Goal: Task Accomplishment & Management: Use online tool/utility

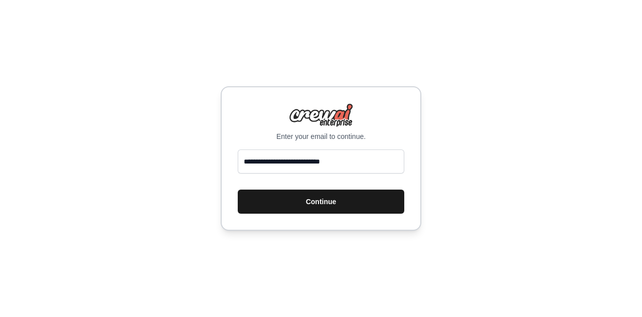
click at [329, 200] on button "Continue" at bounding box center [321, 202] width 167 height 24
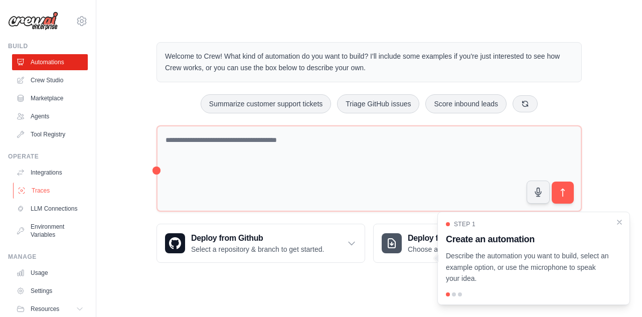
scroll to position [43, 0]
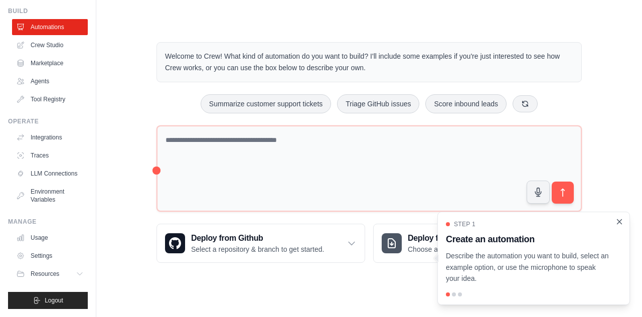
click at [619, 220] on icon "Close walkthrough" at bounding box center [619, 221] width 9 height 9
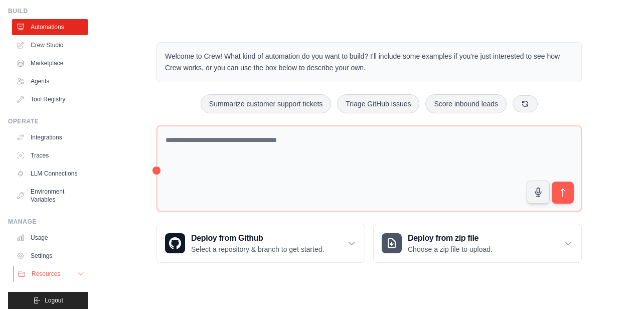
click at [62, 273] on button "Resources" at bounding box center [51, 274] width 76 height 16
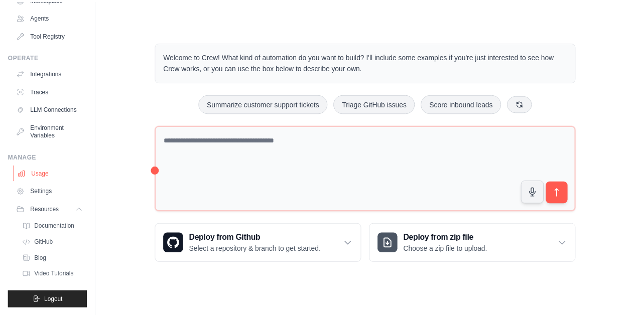
scroll to position [0, 0]
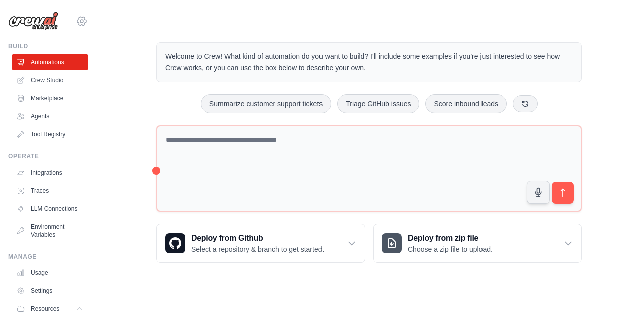
click at [76, 18] on icon at bounding box center [82, 21] width 12 height 12
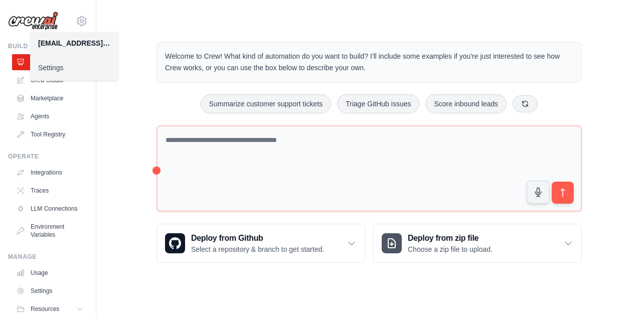
click at [74, 64] on link "Settings" at bounding box center [74, 68] width 88 height 18
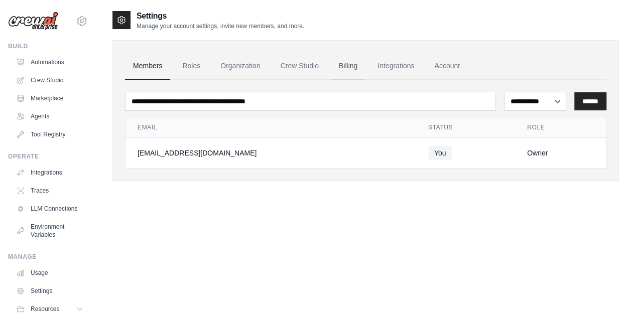
click at [360, 71] on link "Billing" at bounding box center [348, 66] width 35 height 27
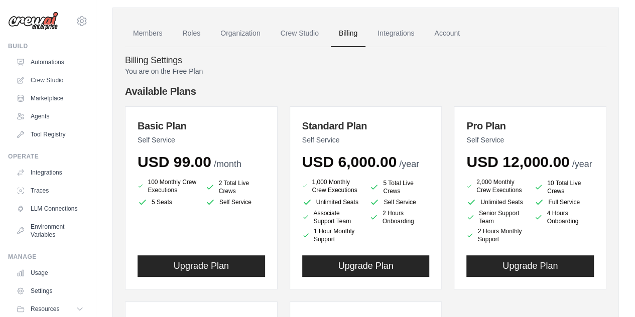
scroll to position [30, 0]
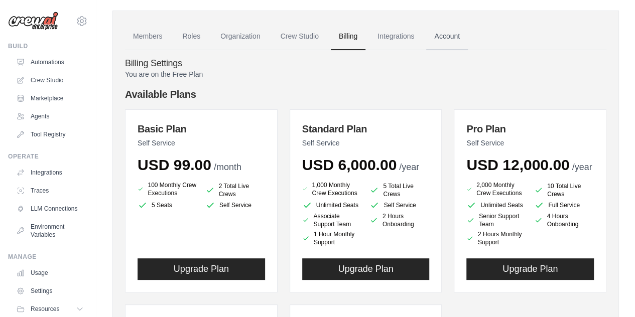
click at [453, 34] on link "Account" at bounding box center [447, 36] width 42 height 27
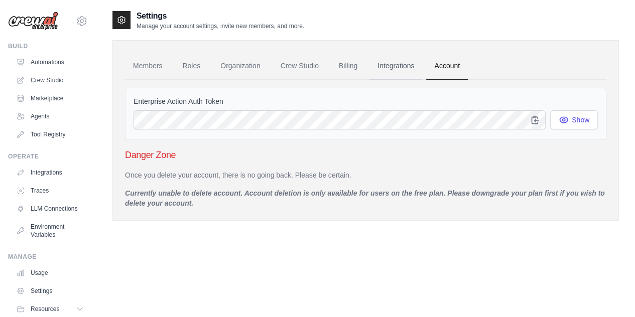
click at [395, 70] on link "Integrations" at bounding box center [395, 66] width 53 height 27
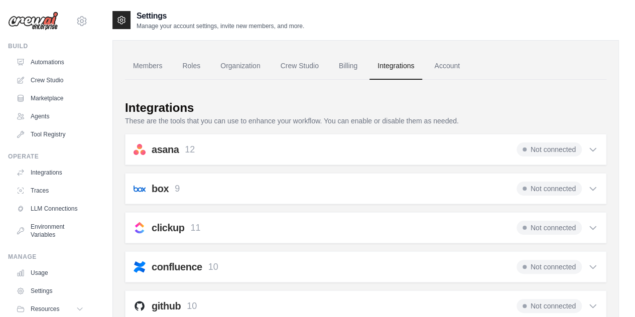
click at [359, 72] on link "Billing" at bounding box center [348, 66] width 35 height 27
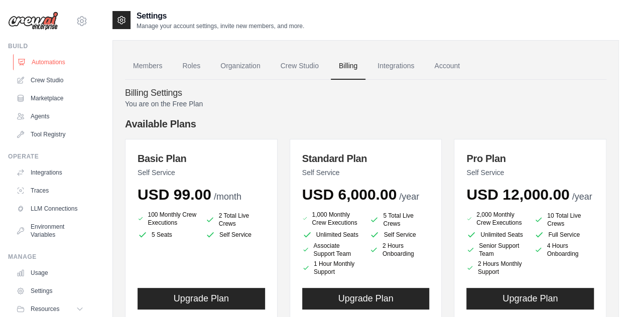
click at [43, 62] on link "Automations" at bounding box center [51, 62] width 76 height 16
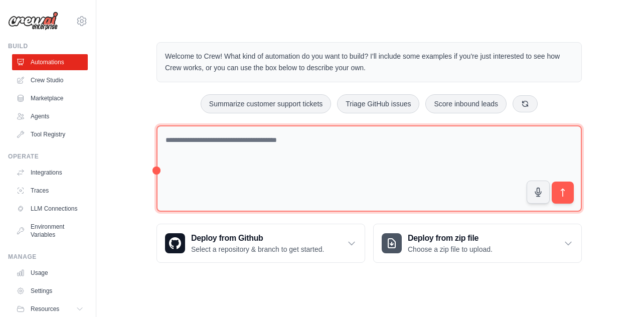
click at [255, 141] on textarea at bounding box center [369, 168] width 425 height 87
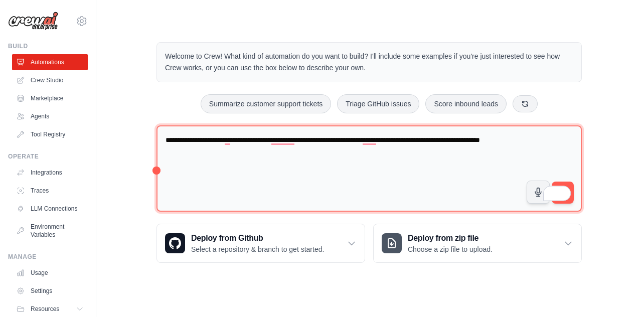
click at [575, 135] on textarea "**********" at bounding box center [369, 168] width 425 height 87
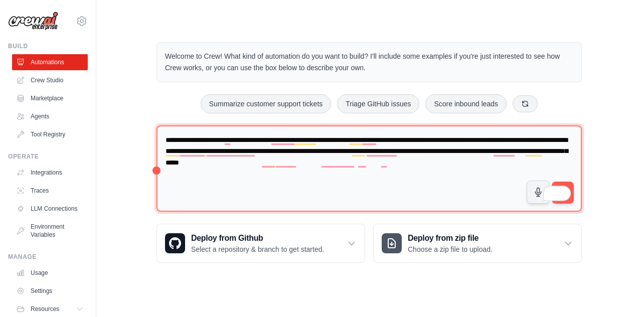
click at [565, 140] on textarea "**********" at bounding box center [369, 168] width 425 height 87
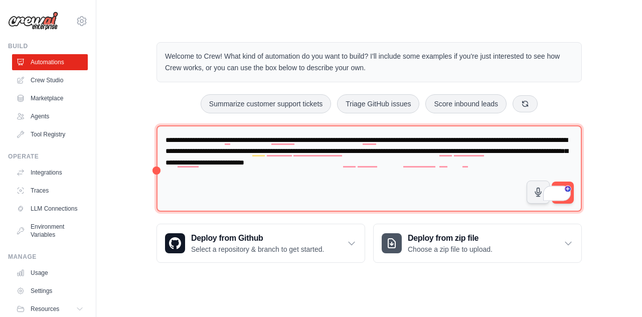
click at [534, 159] on textarea "**********" at bounding box center [369, 168] width 425 height 87
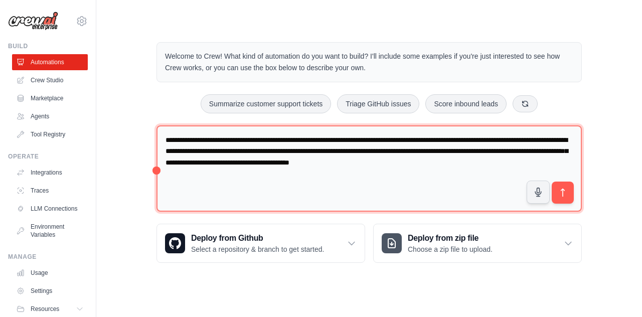
type textarea "**********"
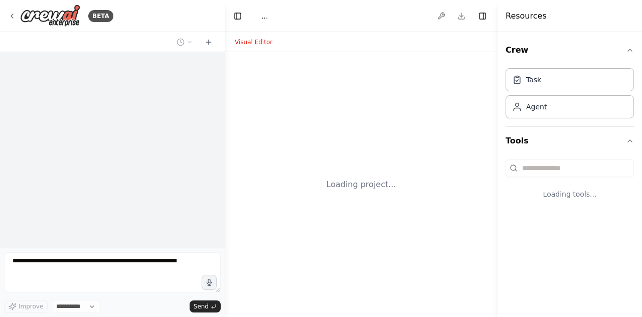
select select "****"
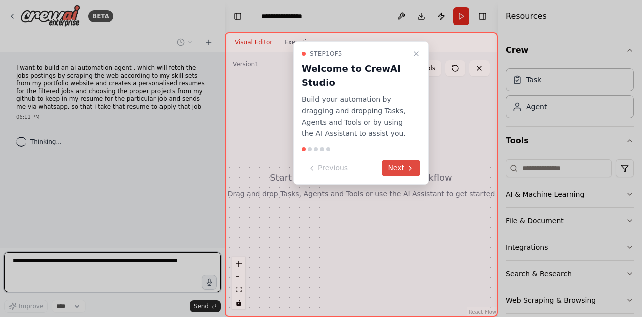
click at [404, 170] on button "Next" at bounding box center [401, 168] width 39 height 17
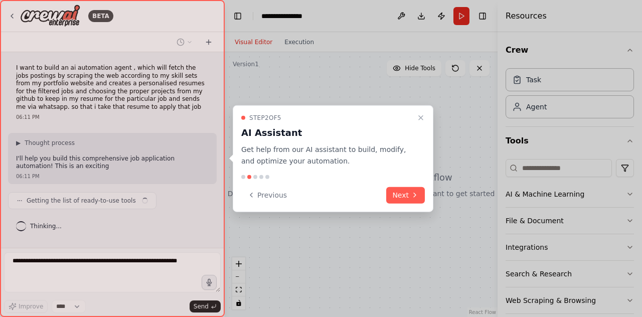
click at [404, 170] on div "Step 2 of 5 AI Assistant Get help from our AI assistant to build, modify, and o…" at bounding box center [333, 158] width 201 height 107
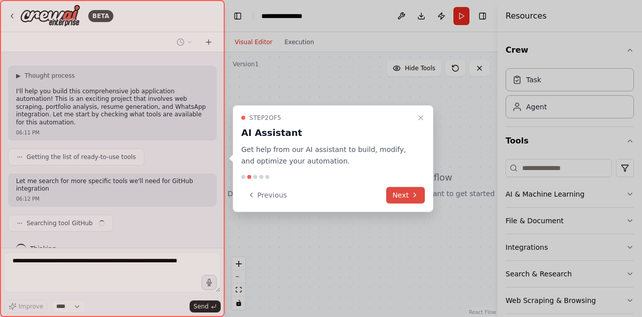
scroll to position [75, 0]
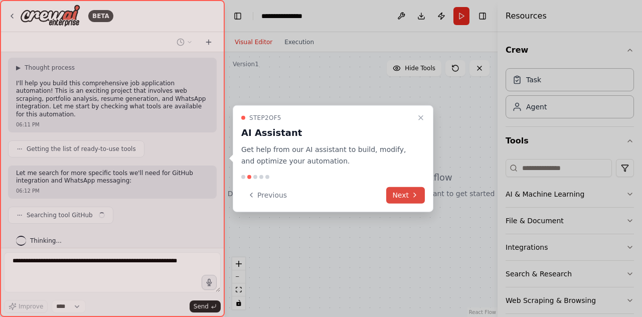
click at [407, 194] on button "Next" at bounding box center [405, 195] width 39 height 17
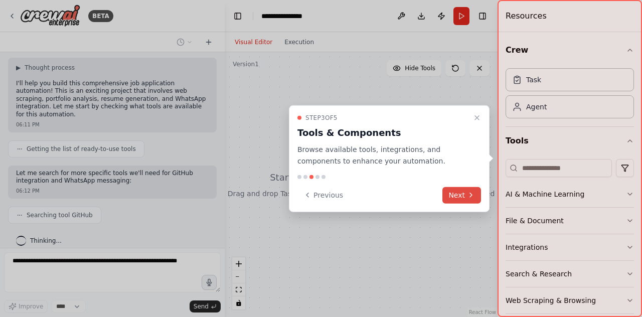
scroll to position [100, 0]
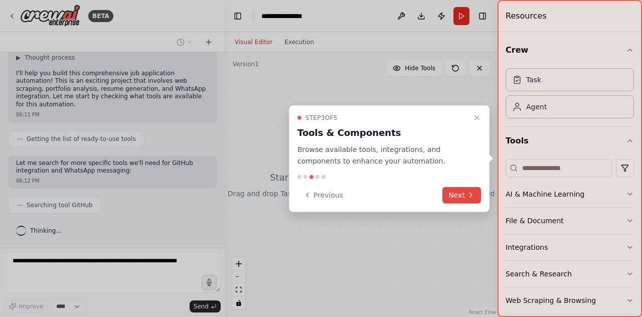
click at [468, 192] on icon at bounding box center [471, 195] width 8 height 8
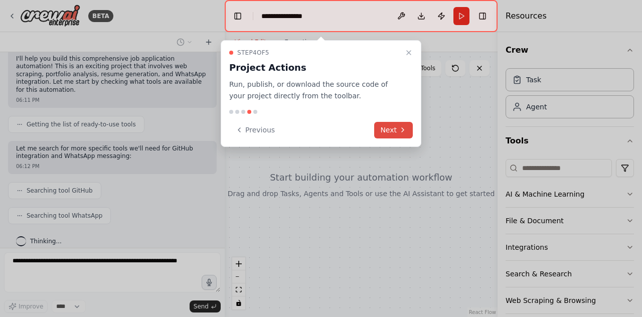
click at [396, 133] on button "Next" at bounding box center [393, 130] width 39 height 17
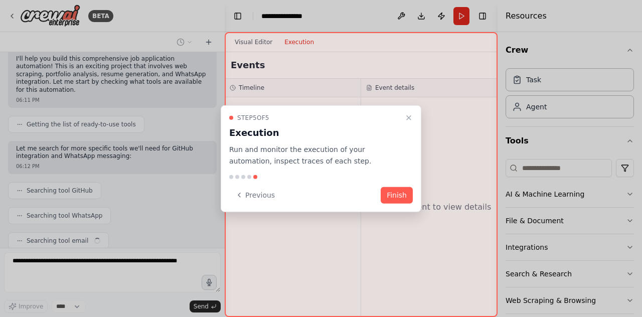
scroll to position [124, 0]
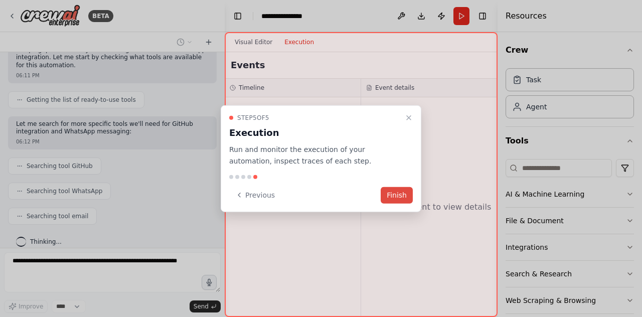
click at [403, 195] on button "Finish" at bounding box center [397, 195] width 32 height 17
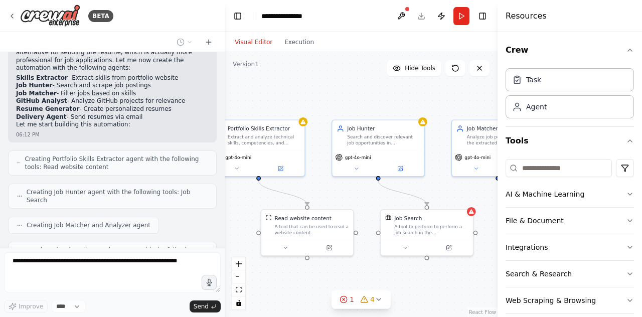
scroll to position [386, 0]
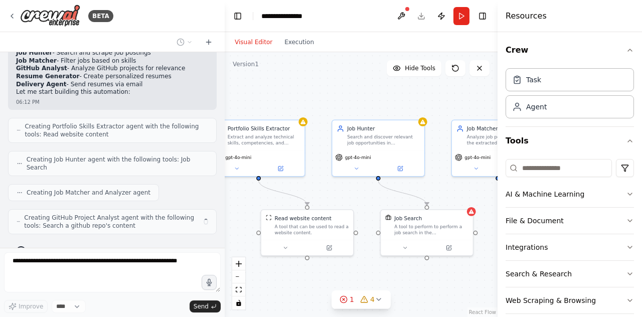
drag, startPoint x: 330, startPoint y: 218, endPoint x: 228, endPoint y: 216, distance: 101.9
click at [228, 216] on div ".deletable-edge-delete-btn { width: 20px; height: 20px; border: 0px solid #ffff…" at bounding box center [361, 184] width 273 height 265
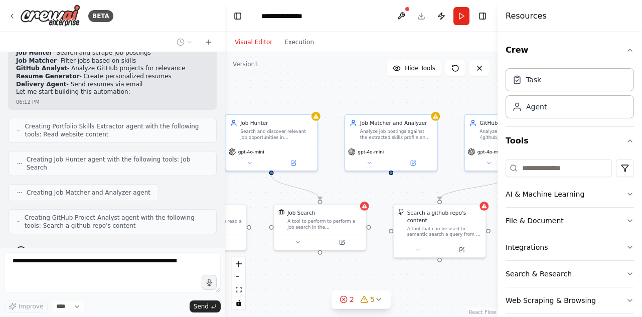
scroll to position [410, 0]
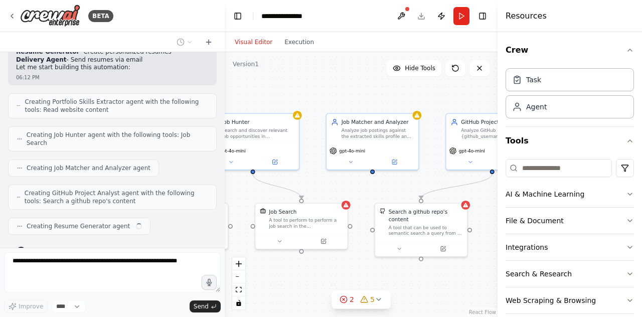
drag, startPoint x: 358, startPoint y: 192, endPoint x: 224, endPoint y: 184, distance: 134.6
click at [224, 184] on div "BETA I want to build an ai automation agent , which will fetch the jobs posting…" at bounding box center [321, 158] width 642 height 317
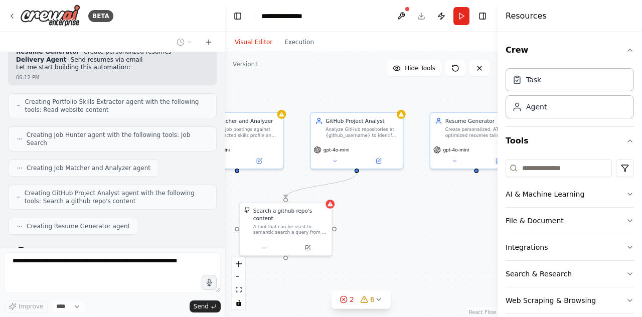
drag, startPoint x: 363, startPoint y: 187, endPoint x: 237, endPoint y: 187, distance: 126.4
click at [237, 187] on div ".deletable-edge-delete-btn { width: 20px; height: 20px; border: 0px solid #ffff…" at bounding box center [361, 184] width 273 height 265
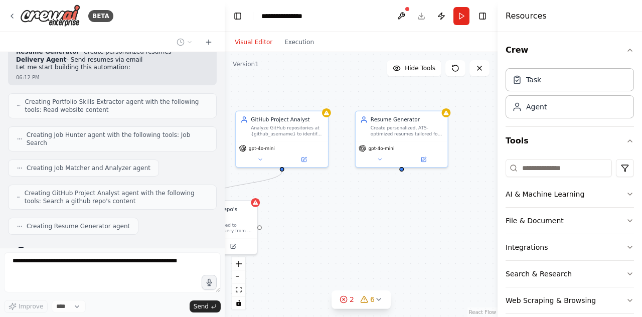
scroll to position [443, 0]
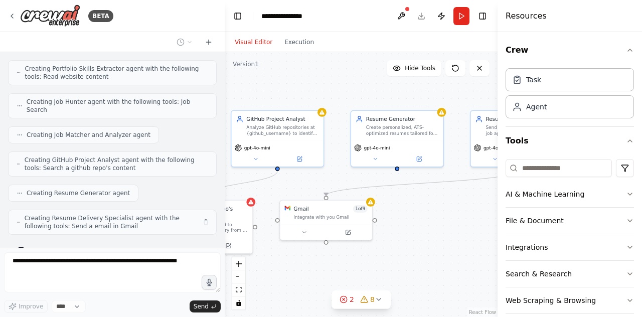
drag, startPoint x: 416, startPoint y: 214, endPoint x: 337, endPoint y: 212, distance: 79.3
click at [337, 212] on div ".deletable-edge-delete-btn { width: 20px; height: 20px; border: 0px solid #ffff…" at bounding box center [361, 184] width 273 height 265
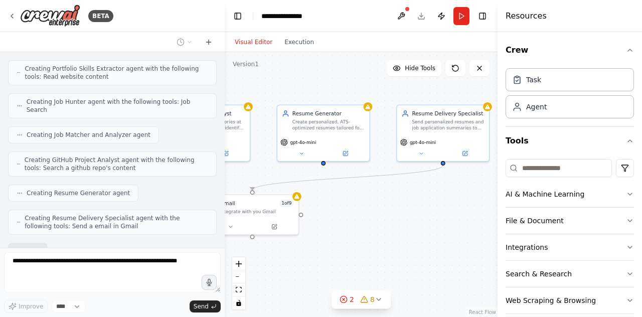
scroll to position [502, 0]
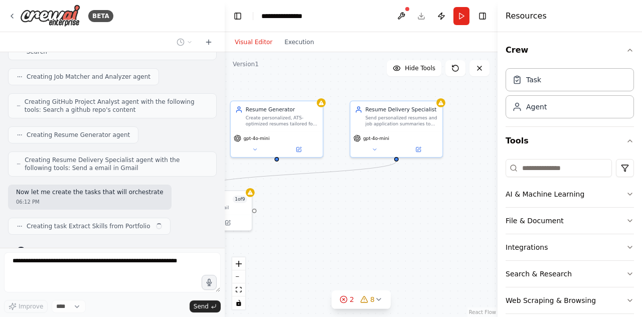
drag, startPoint x: 403, startPoint y: 255, endPoint x: 270, endPoint y: 244, distance: 133.8
click at [270, 244] on div ".deletable-edge-delete-btn { width: 20px; height: 20px; border: 0px solid #ffff…" at bounding box center [361, 184] width 273 height 265
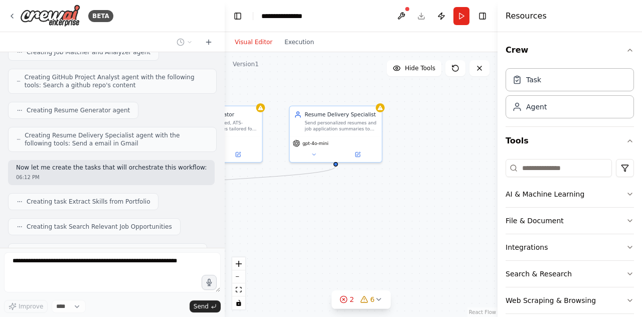
scroll to position [551, 0]
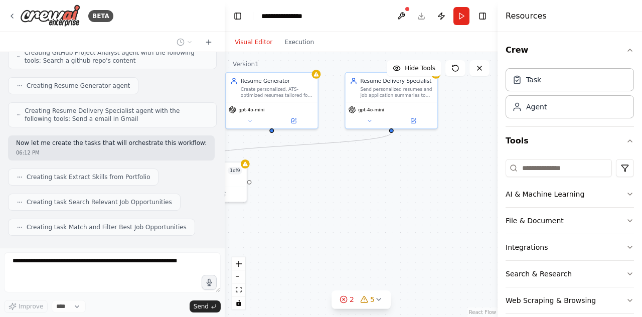
drag, startPoint x: 421, startPoint y: 190, endPoint x: 439, endPoint y: 163, distance: 32.7
click at [439, 163] on div ".deletable-edge-delete-btn { width: 20px; height: 20px; border: 0px solid #ffff…" at bounding box center [361, 184] width 273 height 265
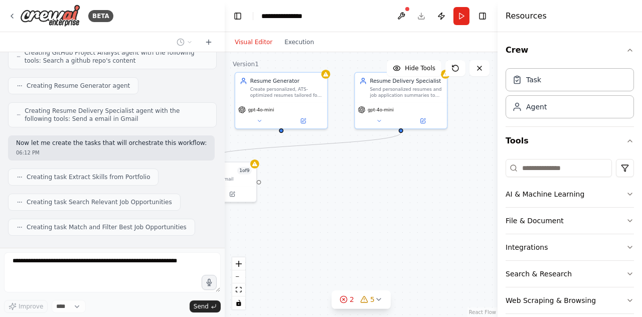
scroll to position [576, 0]
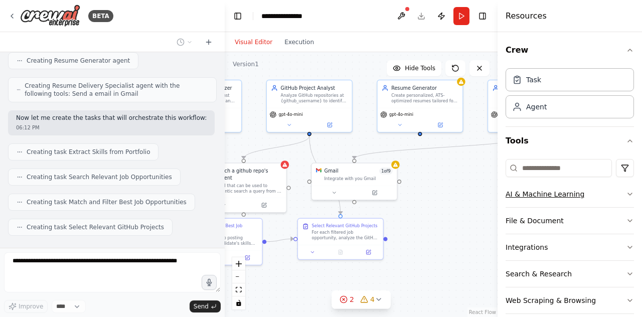
drag, startPoint x: 378, startPoint y: 190, endPoint x: 514, endPoint y: 187, distance: 135.5
click at [514, 187] on div "BETA I want to build an ai automation agent , which will fetch the jobs posting…" at bounding box center [321, 158] width 642 height 317
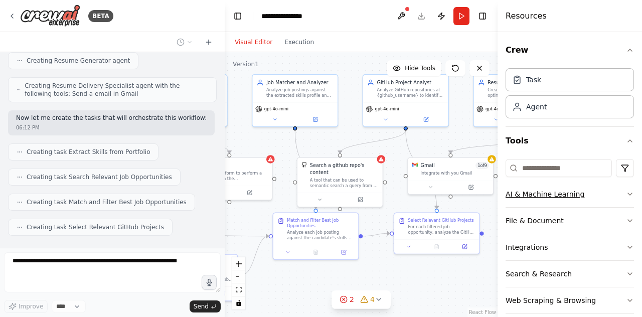
scroll to position [600, 0]
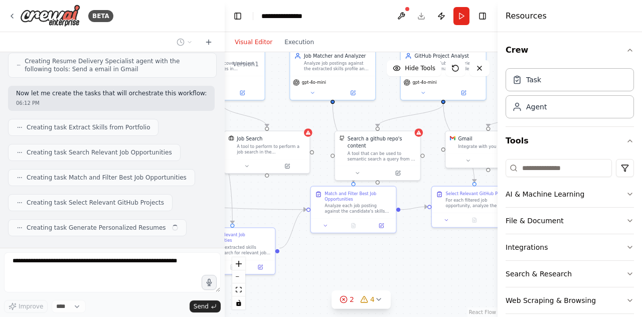
drag, startPoint x: 436, startPoint y: 206, endPoint x: 563, endPoint y: 176, distance: 130.1
click at [563, 176] on div "BETA I want to build an ai automation agent , which will fetch the jobs posting…" at bounding box center [321, 158] width 642 height 317
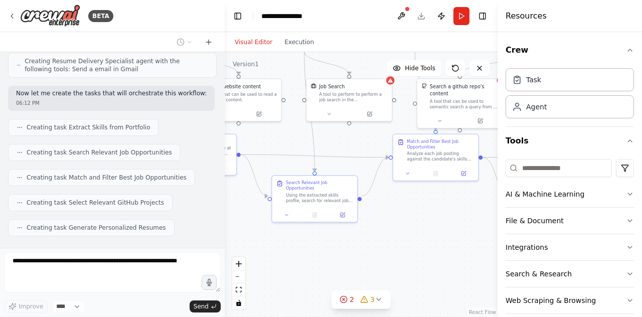
scroll to position [625, 0]
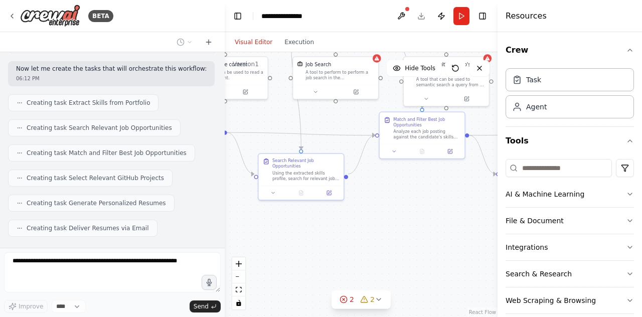
drag, startPoint x: 371, startPoint y: 260, endPoint x: 437, endPoint y: 187, distance: 99.1
click at [437, 187] on div ".deletable-edge-delete-btn { width: 20px; height: 20px; border: 0px solid #ffff…" at bounding box center [361, 184] width 273 height 265
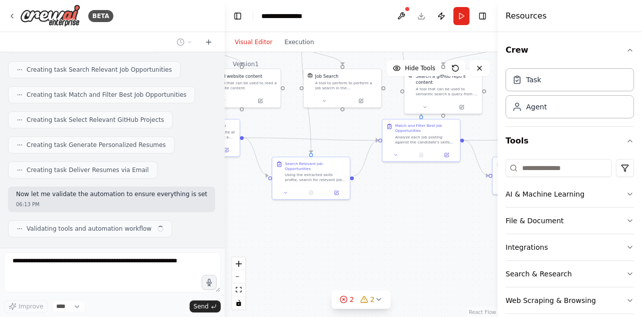
scroll to position [691, 0]
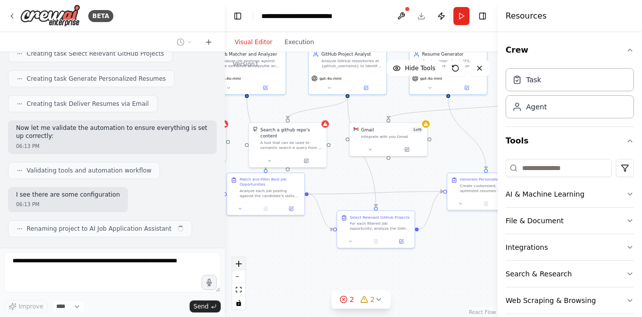
drag, startPoint x: 400, startPoint y: 205, endPoint x: 245, endPoint y: 259, distance: 164.5
click at [245, 259] on div ".deletable-edge-delete-btn { width: 20px; height: 20px; border: 0px solid #ffff…" at bounding box center [361, 184] width 273 height 265
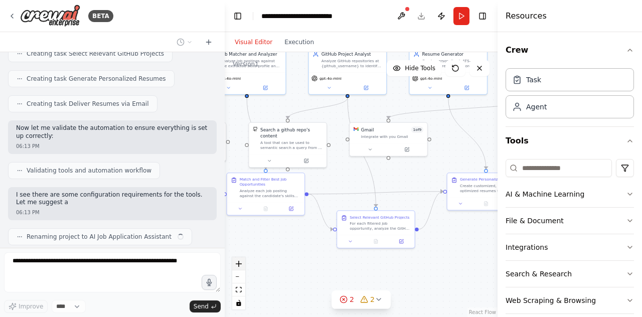
scroll to position [757, 0]
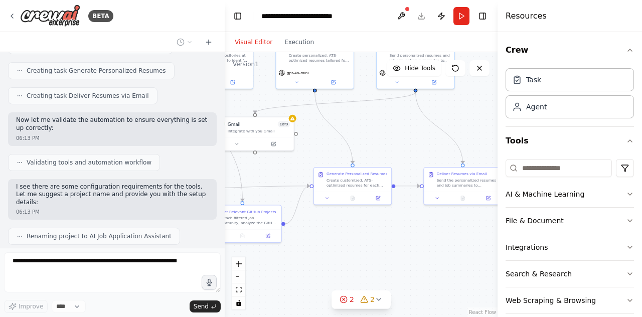
drag, startPoint x: 449, startPoint y: 262, endPoint x: 314, endPoint y: 256, distance: 135.6
click at [314, 256] on div ".deletable-edge-delete-btn { width: 20px; height: 20px; border: 0px solid #ffff…" at bounding box center [361, 184] width 273 height 265
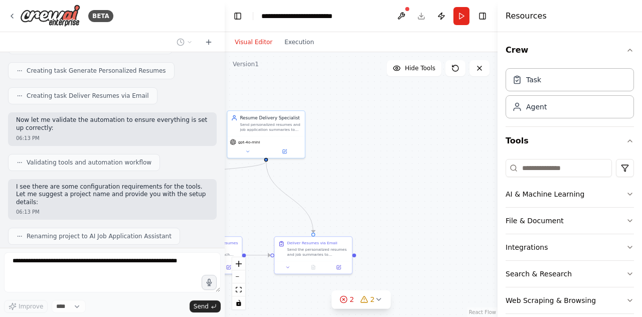
drag, startPoint x: 460, startPoint y: 247, endPoint x: 312, endPoint y: 317, distance: 163.8
click at [312, 317] on div ".deletable-edge-delete-btn { width: 20px; height: 20px; border: 0px solid #ffff…" at bounding box center [361, 184] width 273 height 265
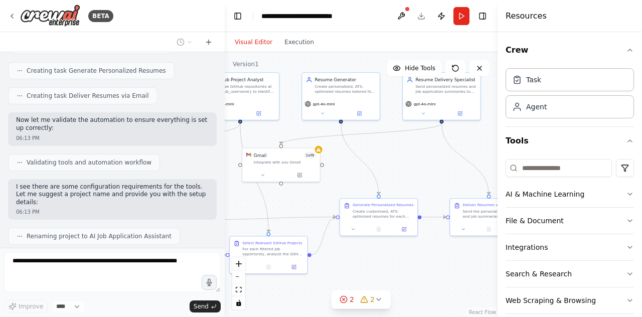
drag, startPoint x: 317, startPoint y: 206, endPoint x: 530, endPoint y: 165, distance: 216.6
click at [530, 165] on div "BETA I want to build an ai automation agent , which will fetch the jobs posting…" at bounding box center [321, 158] width 642 height 317
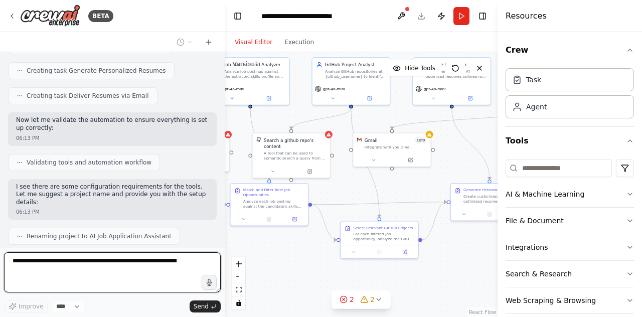
drag, startPoint x: 442, startPoint y: 149, endPoint x: 642, endPoint y: 134, distance: 199.7
click at [642, 134] on div "BETA I want to build an ai automation agent , which will fetch the jobs posting…" at bounding box center [321, 158] width 642 height 317
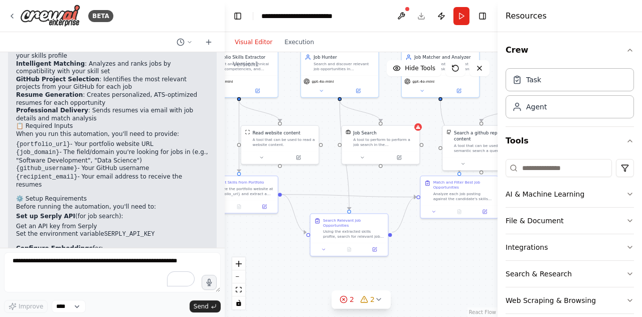
drag, startPoint x: 392, startPoint y: 255, endPoint x: 457, endPoint y: 250, distance: 64.9
click at [457, 250] on div ".deletable-edge-delete-btn { width: 20px; height: 20px; border: 0px solid #ffff…" at bounding box center [361, 184] width 273 height 265
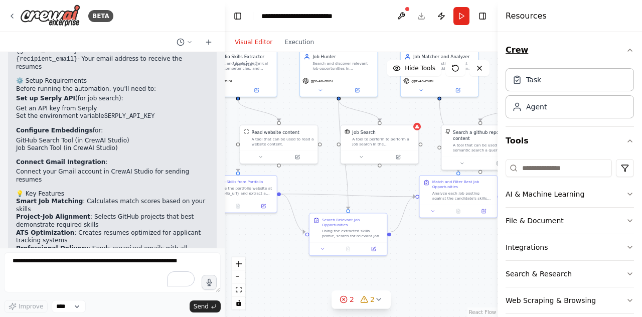
click at [622, 43] on button "Crew" at bounding box center [570, 50] width 128 height 28
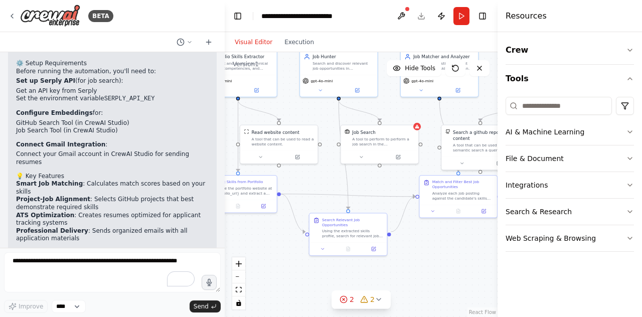
scroll to position [1155, 0]
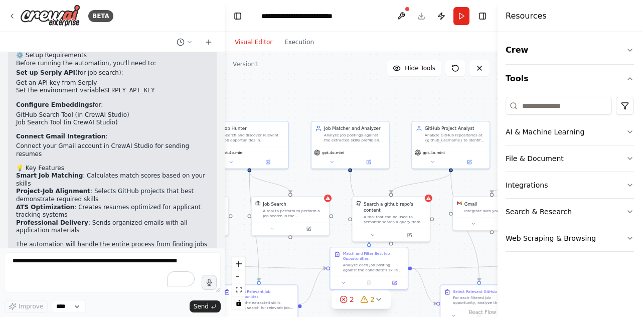
drag, startPoint x: 392, startPoint y: 109, endPoint x: 278, endPoint y: 182, distance: 134.4
click at [278, 182] on div ".deletable-edge-delete-btn { width: 20px; height: 20px; border: 0px solid #ffff…" at bounding box center [361, 184] width 273 height 265
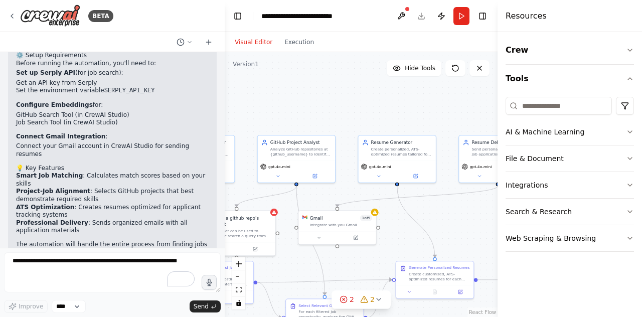
drag, startPoint x: 392, startPoint y: 96, endPoint x: 252, endPoint y: 109, distance: 140.5
click at [252, 109] on div ".deletable-edge-delete-btn { width: 20px; height: 20px; border: 0px solid #ffff…" at bounding box center [361, 184] width 273 height 265
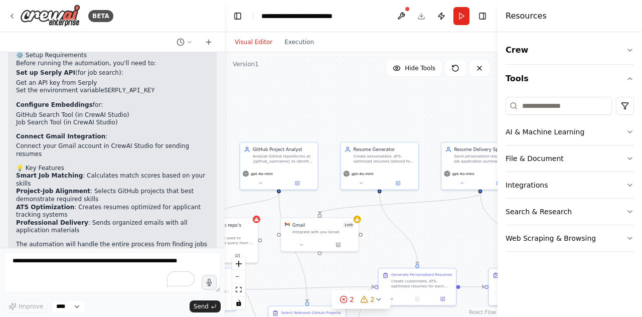
drag, startPoint x: 387, startPoint y: 96, endPoint x: 378, endPoint y: 103, distance: 12.1
click at [378, 103] on div ".deletable-edge-delete-btn { width: 20px; height: 20px; border: 0px solid #ffff…" at bounding box center [361, 184] width 273 height 265
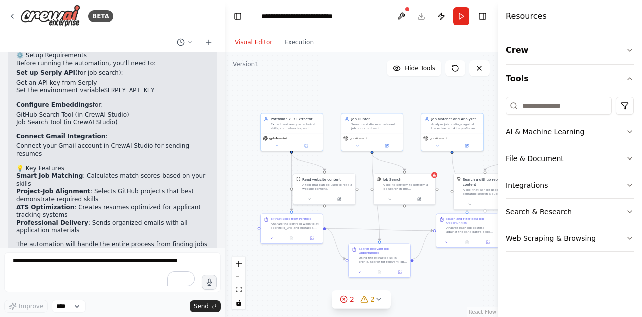
drag, startPoint x: 327, startPoint y: 117, endPoint x: 565, endPoint y: 97, distance: 239.1
click at [565, 97] on div "BETA I want to build an ai automation agent , which will fetch the jobs posting…" at bounding box center [321, 158] width 642 height 317
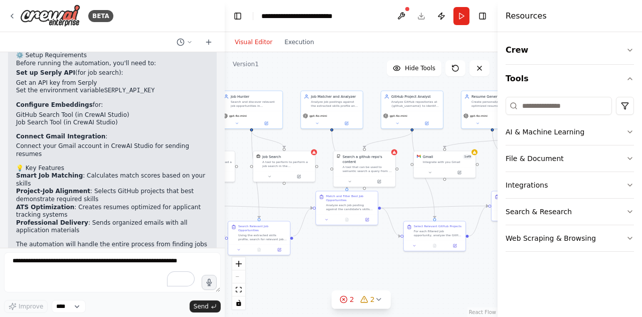
drag, startPoint x: 340, startPoint y: 87, endPoint x: 216, endPoint y: 64, distance: 126.0
click at [216, 64] on div "BETA I want to build an ai automation agent , which will fetch the jobs posting…" at bounding box center [321, 158] width 642 height 317
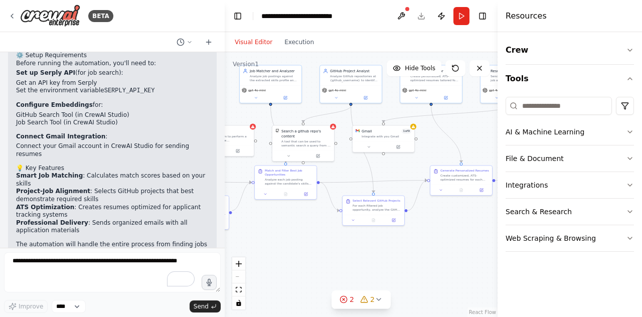
drag, startPoint x: 349, startPoint y: 255, endPoint x: 276, endPoint y: 219, distance: 81.0
click at [276, 219] on div ".deletable-edge-delete-btn { width: 20px; height: 20px; border: 0px solid #ffff…" at bounding box center [361, 184] width 273 height 265
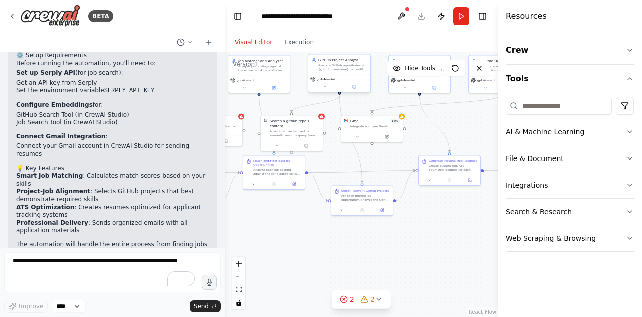
click at [325, 90] on div "gpt-4o-mini" at bounding box center [339, 83] width 62 height 18
click at [327, 88] on button at bounding box center [325, 87] width 29 height 6
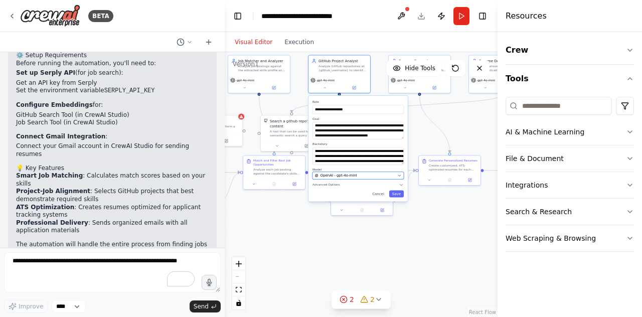
click at [399, 178] on button "OpenAI - gpt-4o-mini" at bounding box center [358, 176] width 91 height 8
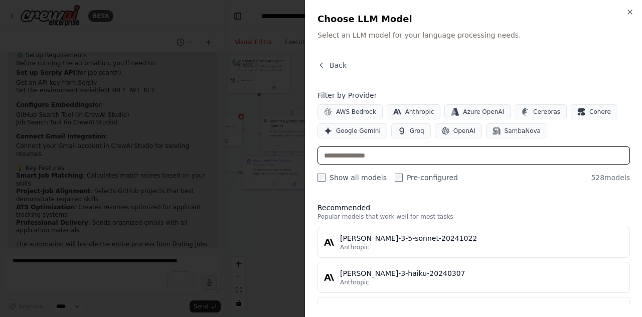
click at [395, 156] on input "text" at bounding box center [474, 155] width 313 height 18
type input "*"
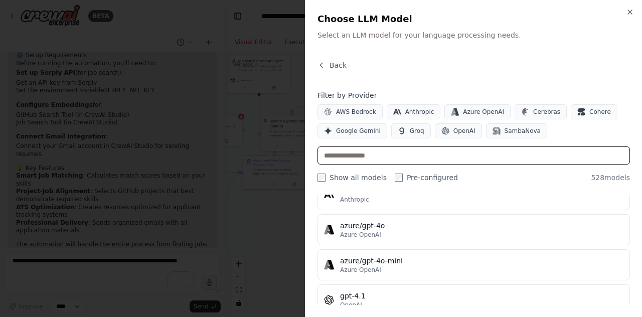
scroll to position [0, 0]
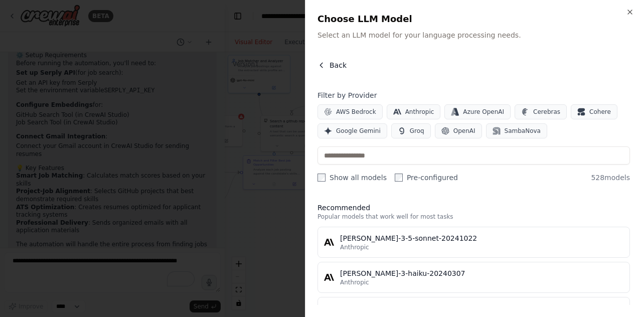
click at [319, 61] on icon "button" at bounding box center [322, 65] width 8 height 8
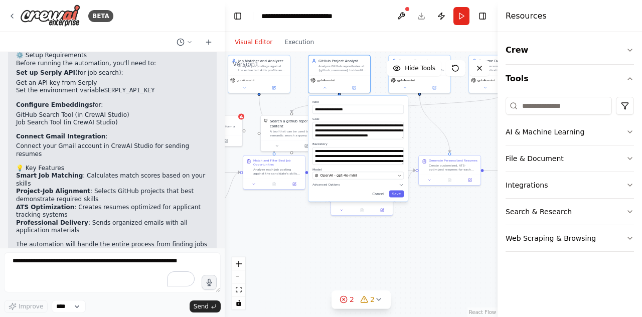
click at [304, 245] on div ".deletable-edge-delete-btn { width: 20px; height: 20px; border: 0px solid #ffff…" at bounding box center [361, 184] width 273 height 265
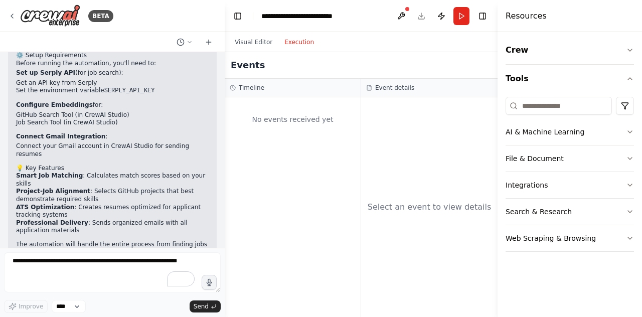
click at [291, 47] on button "Execution" at bounding box center [299, 42] width 42 height 12
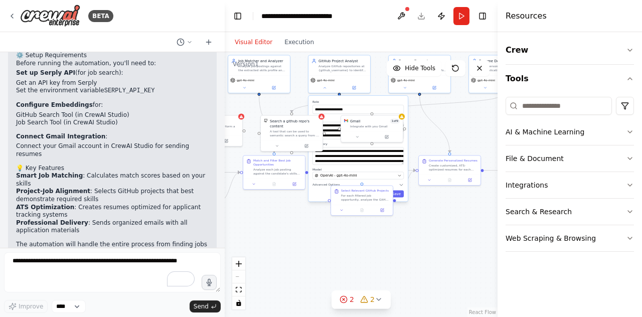
click at [259, 42] on button "Visual Editor" at bounding box center [254, 42] width 50 height 12
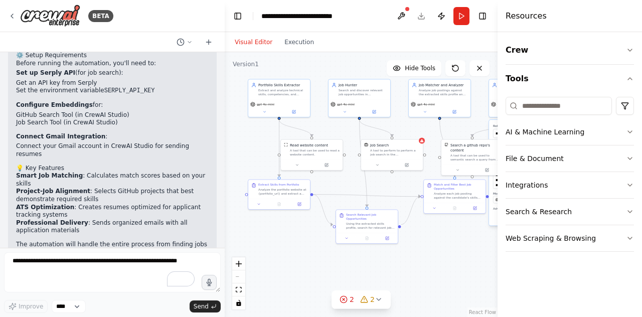
drag, startPoint x: 305, startPoint y: 229, endPoint x: 486, endPoint y: 253, distance: 182.2
click at [486, 253] on div ".deletable-edge-delete-btn { width: 20px; height: 20px; border: 0px solid #ffff…" at bounding box center [361, 184] width 273 height 265
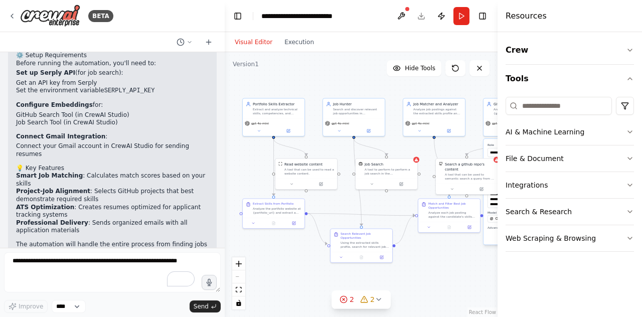
drag, startPoint x: 305, startPoint y: 67, endPoint x: 299, endPoint y: 86, distance: 19.8
click at [299, 86] on div ".deletable-edge-delete-btn { width: 20px; height: 20px; border: 0px solid #ffff…" at bounding box center [361, 184] width 273 height 265
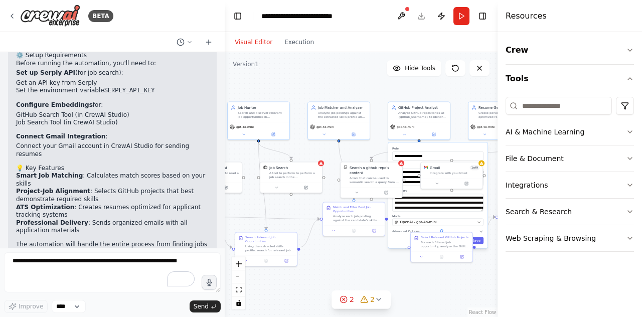
drag, startPoint x: 323, startPoint y: 87, endPoint x: 228, endPoint y: 91, distance: 95.4
click at [228, 91] on div ".deletable-edge-delete-btn { width: 20px; height: 20px; border: 0px solid #ffff…" at bounding box center [361, 184] width 273 height 265
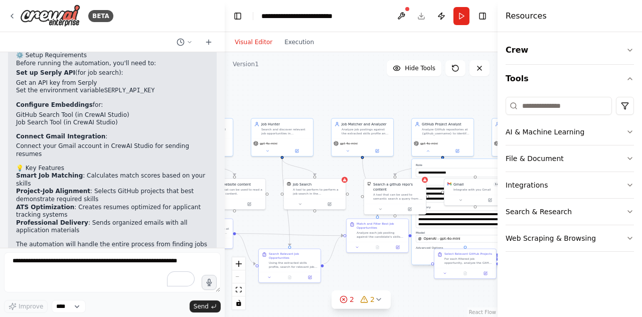
drag, startPoint x: 354, startPoint y: 83, endPoint x: 390, endPoint y: 101, distance: 40.4
click at [390, 101] on div ".deletable-edge-delete-btn { width: 20px; height: 20px; border: 0px solid #ffff…" at bounding box center [361, 184] width 273 height 265
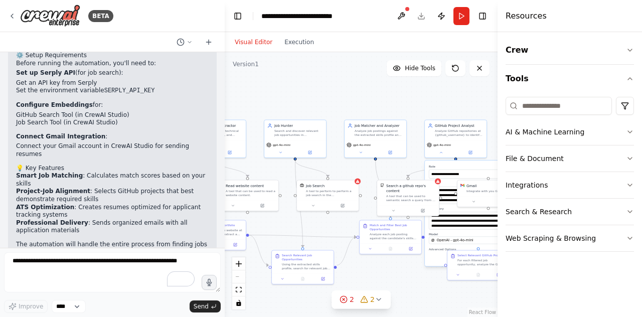
drag, startPoint x: 390, startPoint y: 101, endPoint x: 363, endPoint y: 73, distance: 39.4
click at [363, 73] on div ".deletable-edge-delete-btn { width: 20px; height: 20px; border: 0px solid #ffff…" at bounding box center [361, 184] width 273 height 265
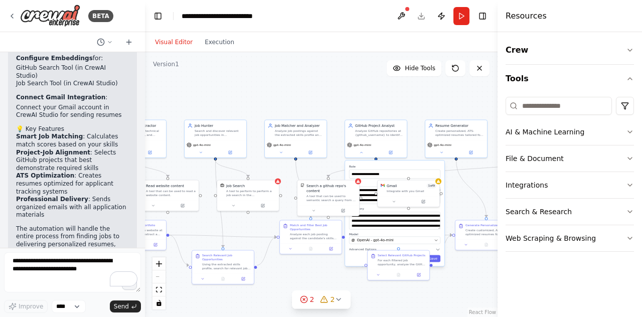
drag, startPoint x: 224, startPoint y: 101, endPoint x: 120, endPoint y: 103, distance: 103.9
click at [141, 103] on div at bounding box center [143, 158] width 4 height 317
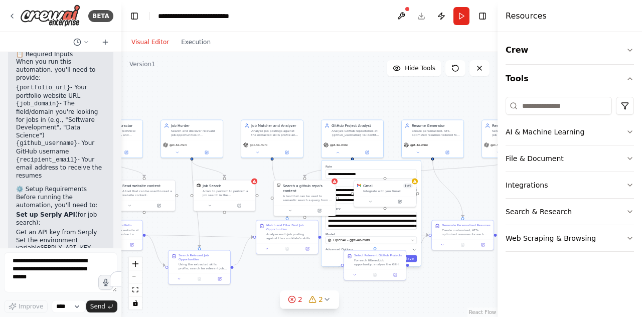
scroll to position [1777, 0]
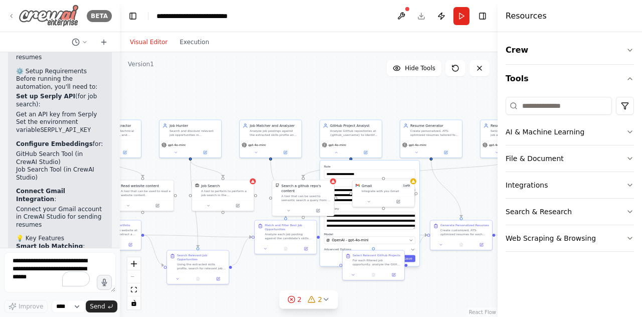
click at [12, 16] on icon at bounding box center [12, 16] width 8 height 7
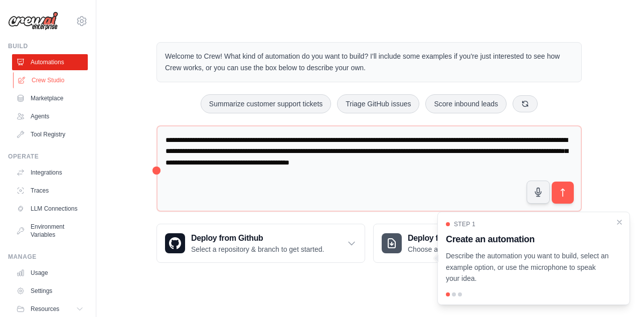
click at [34, 84] on link "Crew Studio" at bounding box center [51, 80] width 76 height 16
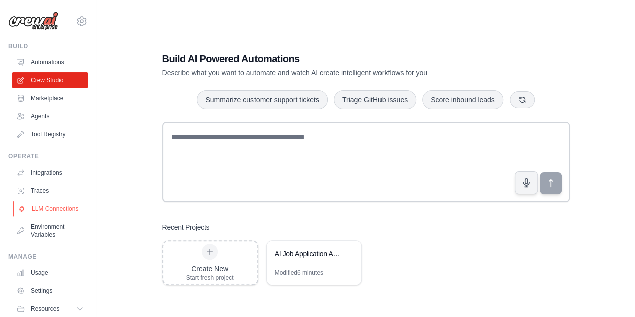
scroll to position [43, 0]
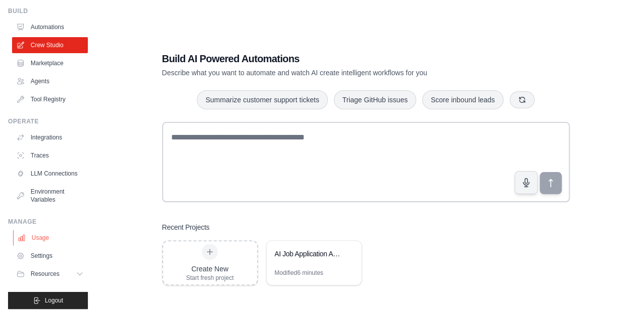
click at [42, 241] on link "Usage" at bounding box center [51, 238] width 76 height 16
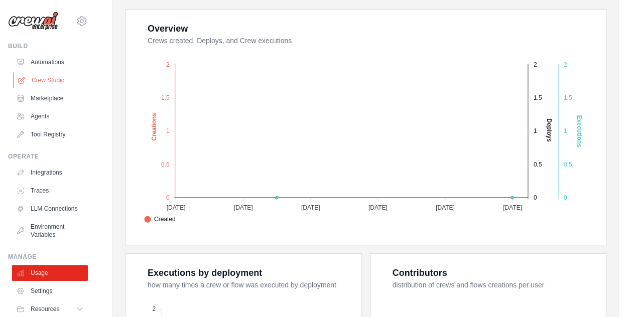
click at [49, 79] on link "Crew Studio" at bounding box center [51, 80] width 76 height 16
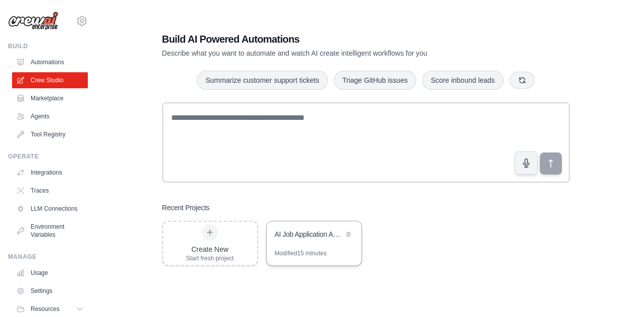
click at [289, 248] on div "AI Job Application Assistant" at bounding box center [313, 235] width 95 height 28
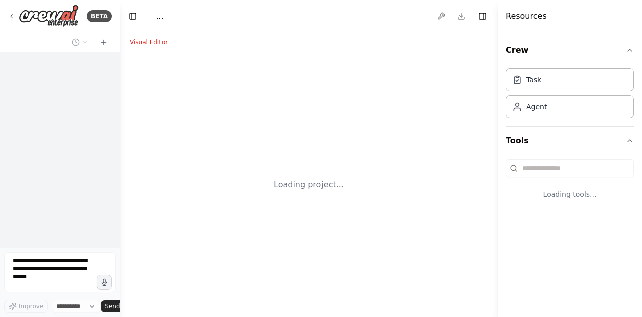
select select "****"
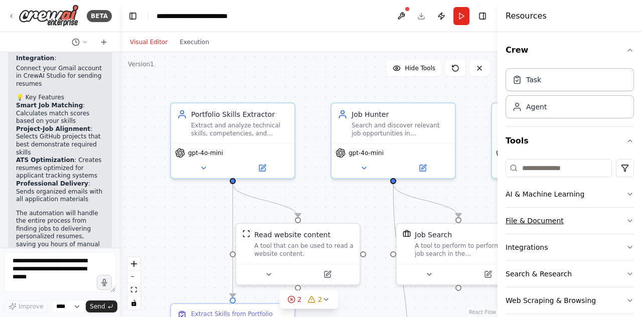
scroll to position [11, 0]
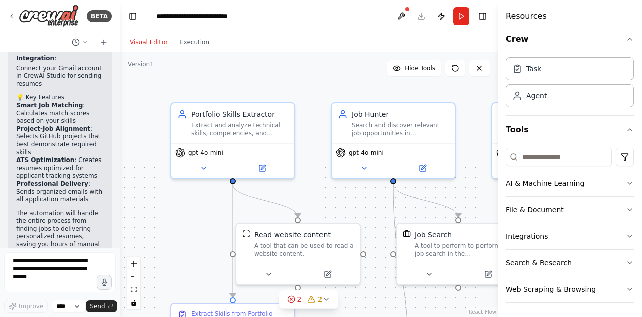
click at [626, 260] on icon "button" at bounding box center [630, 263] width 8 height 8
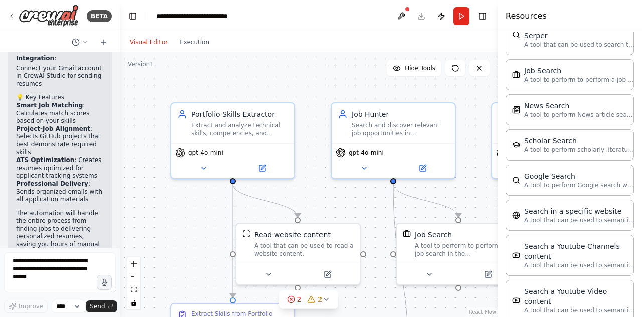
scroll to position [516, 0]
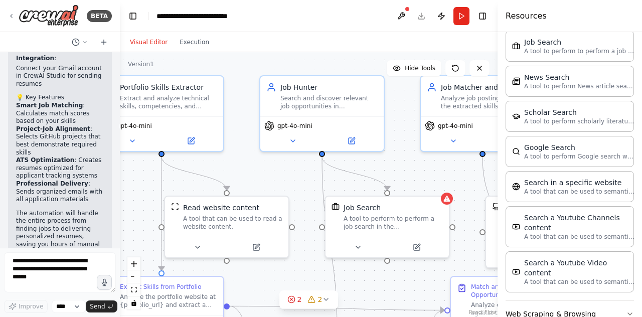
drag, startPoint x: 324, startPoint y: 192, endPoint x: 248, endPoint y: 158, distance: 83.5
click at [248, 158] on div ".deletable-edge-delete-btn { width: 20px; height: 20px; border: 0px solid #ffff…" at bounding box center [309, 184] width 378 height 265
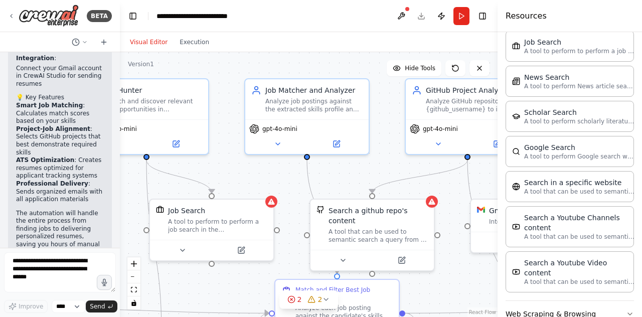
drag, startPoint x: 416, startPoint y: 157, endPoint x: 239, endPoint y: 167, distance: 177.4
click at [239, 167] on div ".deletable-edge-delete-btn { width: 20px; height: 20px; border: 0px solid #ffff…" at bounding box center [309, 184] width 378 height 265
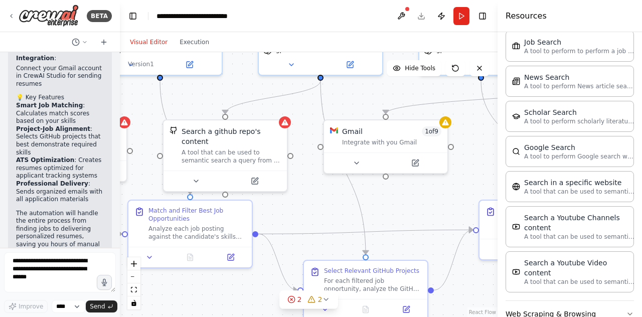
drag, startPoint x: 379, startPoint y: 170, endPoint x: 237, endPoint y: 89, distance: 163.5
click at [237, 89] on div ".deletable-edge-delete-btn { width: 20px; height: 20px; border: 0px solid #ffff…" at bounding box center [309, 184] width 378 height 265
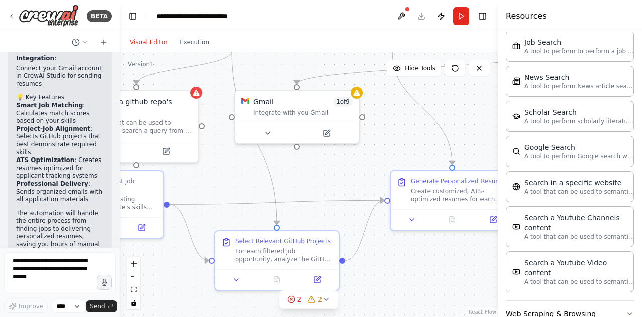
drag, startPoint x: 300, startPoint y: 205, endPoint x: 196, endPoint y: 170, distance: 110.1
click at [196, 170] on div ".deletable-edge-delete-btn { width: 20px; height: 20px; border: 0px solid #ffff…" at bounding box center [309, 184] width 378 height 265
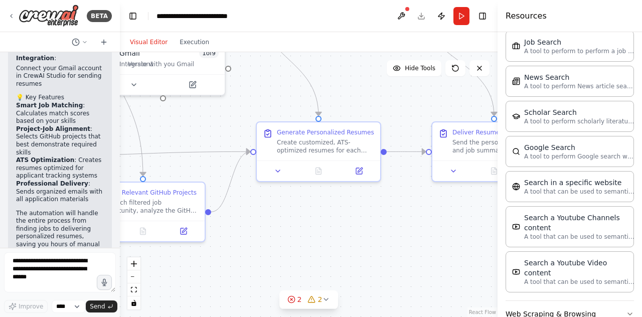
drag, startPoint x: 335, startPoint y: 164, endPoint x: 219, endPoint y: 122, distance: 123.8
click at [219, 122] on div ".deletable-edge-delete-btn { width: 20px; height: 20px; border: 0px solid #ffff…" at bounding box center [309, 184] width 378 height 265
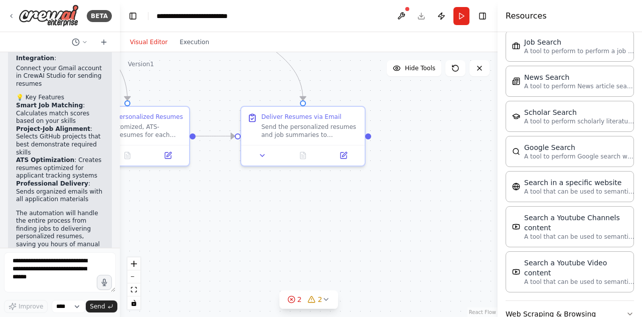
drag, startPoint x: 324, startPoint y: 226, endPoint x: 131, endPoint y: 211, distance: 193.3
click at [131, 211] on div ".deletable-edge-delete-btn { width: 20px; height: 20px; border: 0px solid #ffff…" at bounding box center [309, 184] width 378 height 265
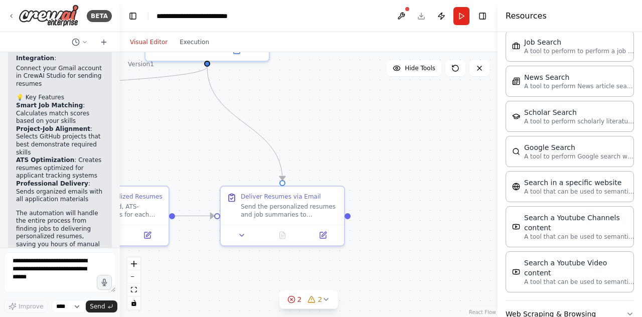
drag, startPoint x: 289, startPoint y: 182, endPoint x: 265, endPoint y: 285, distance: 106.1
click at [265, 285] on div ".deletable-edge-delete-btn { width: 20px; height: 20px; border: 0px solid #ffff…" at bounding box center [309, 184] width 378 height 265
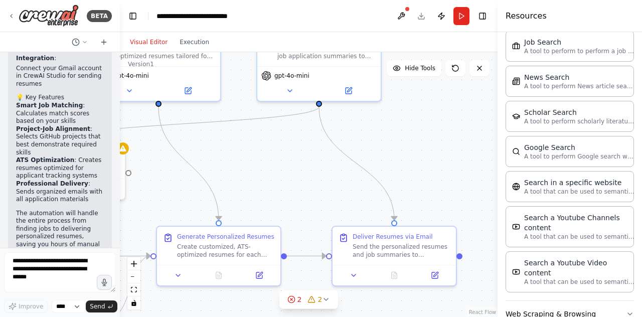
drag, startPoint x: 293, startPoint y: 159, endPoint x: 410, endPoint y: 175, distance: 117.9
click at [410, 175] on div ".deletable-edge-delete-btn { width: 20px; height: 20px; border: 0px solid #ffff…" at bounding box center [309, 184] width 378 height 265
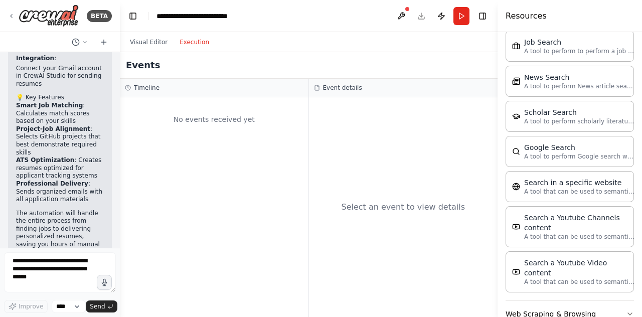
click at [193, 41] on button "Execution" at bounding box center [195, 42] width 42 height 12
click at [151, 40] on button "Visual Editor" at bounding box center [149, 42] width 50 height 12
